Goal: Task Accomplishment & Management: Use online tool/utility

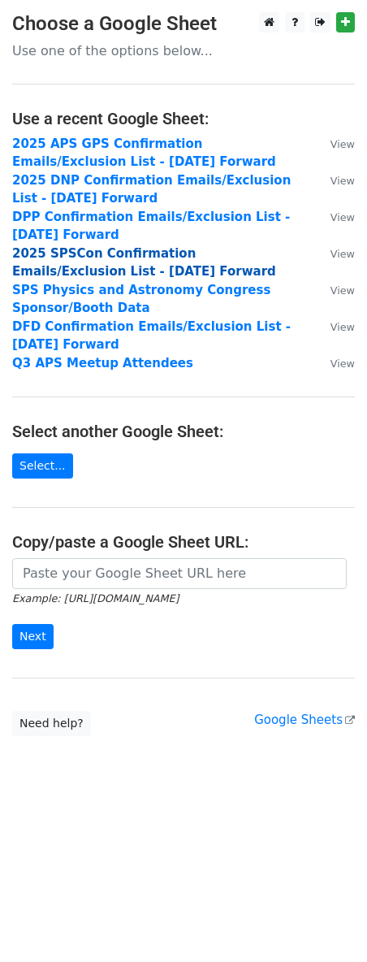
click at [123, 256] on strong "2025 SPSCon Confirmation Emails/Exclusion List - [DATE] Forward" at bounding box center [144, 262] width 264 height 33
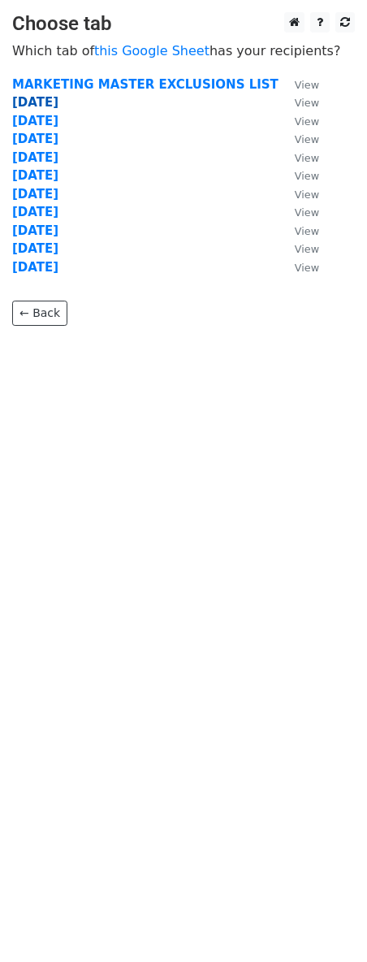
click at [50, 102] on strong "9.25.25" at bounding box center [35, 102] width 46 height 15
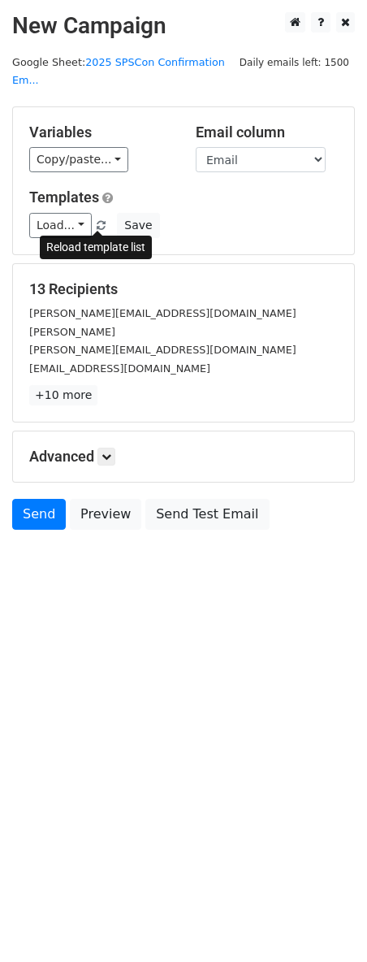
click at [99, 224] on span at bounding box center [101, 226] width 9 height 11
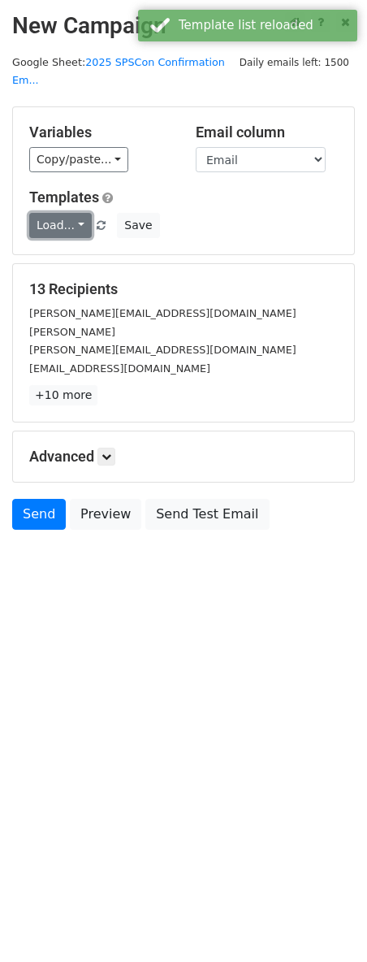
click at [76, 224] on link "Load..." at bounding box center [60, 225] width 63 height 25
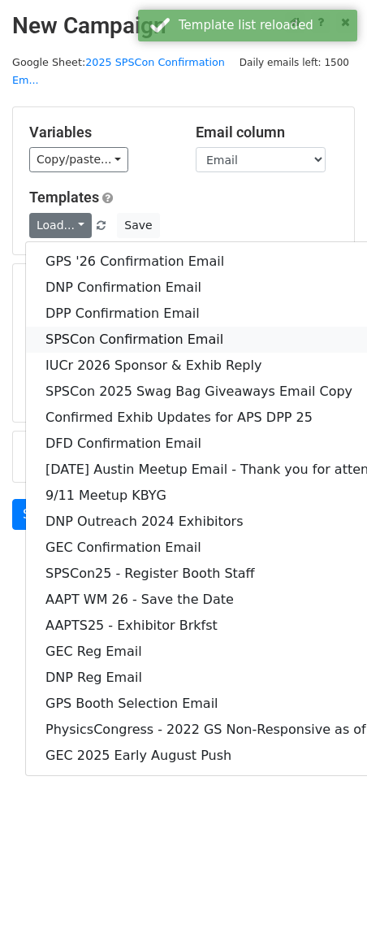
click at [79, 336] on link "SPSCon Confirmation Email" at bounding box center [253, 340] width 455 height 26
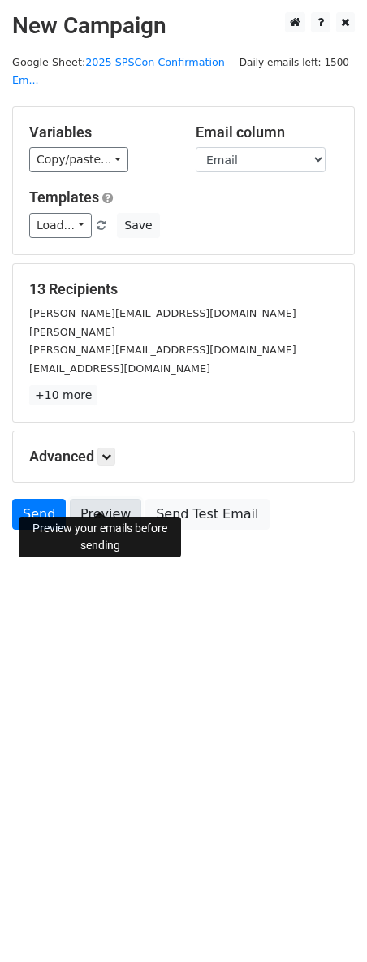
click at [102, 500] on link "Preview" at bounding box center [105, 514] width 71 height 31
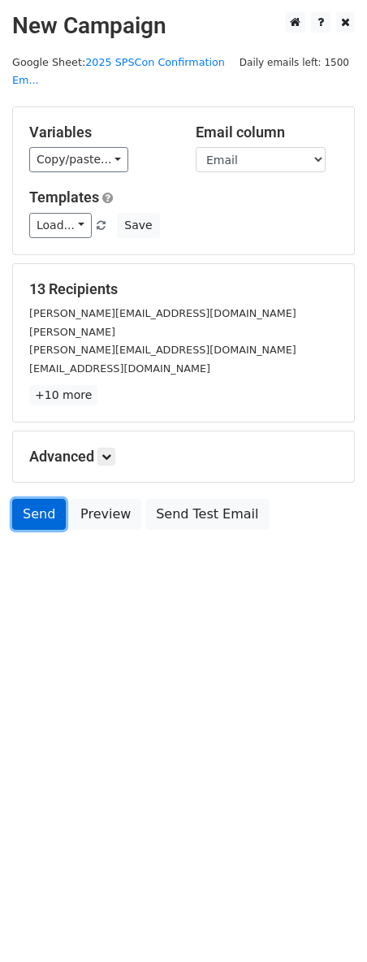
click at [33, 500] on link "Send" at bounding box center [39, 514] width 54 height 31
